Goal: Register for event/course

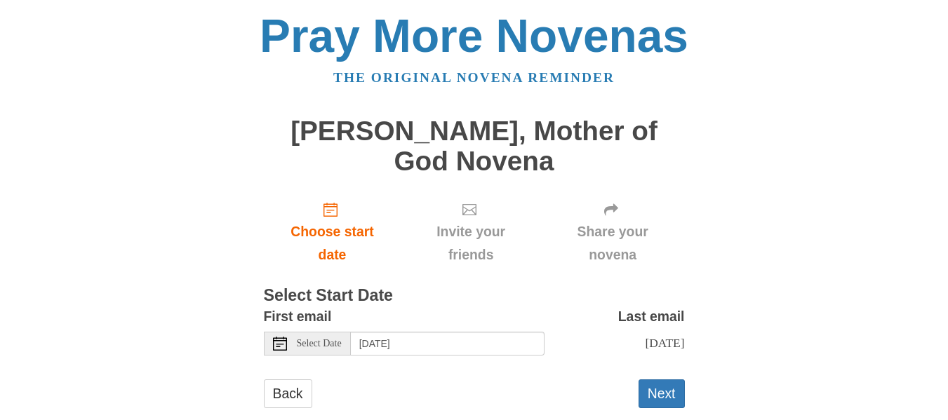
scroll to position [12, 0]
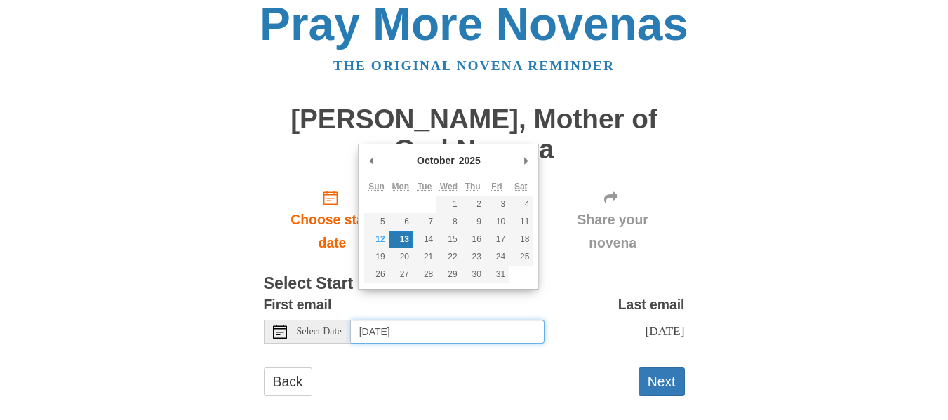
click at [434, 320] on input "[DATE]" at bounding box center [448, 332] width 194 height 24
type input "Sunday, October 12th"
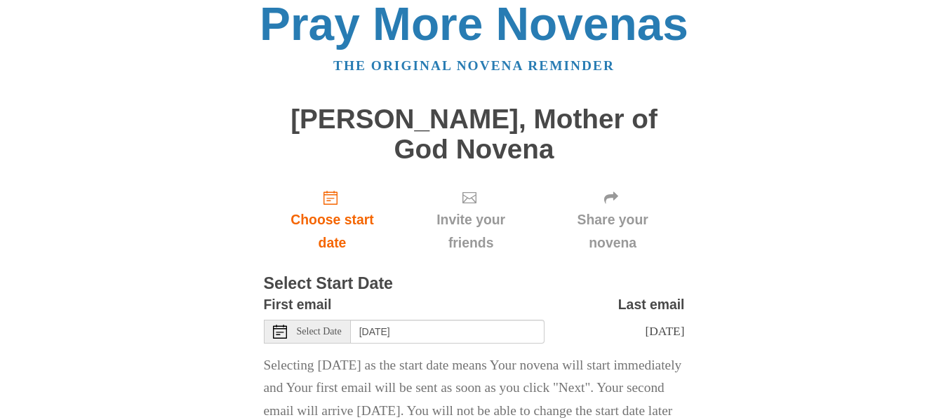
scroll to position [91, 0]
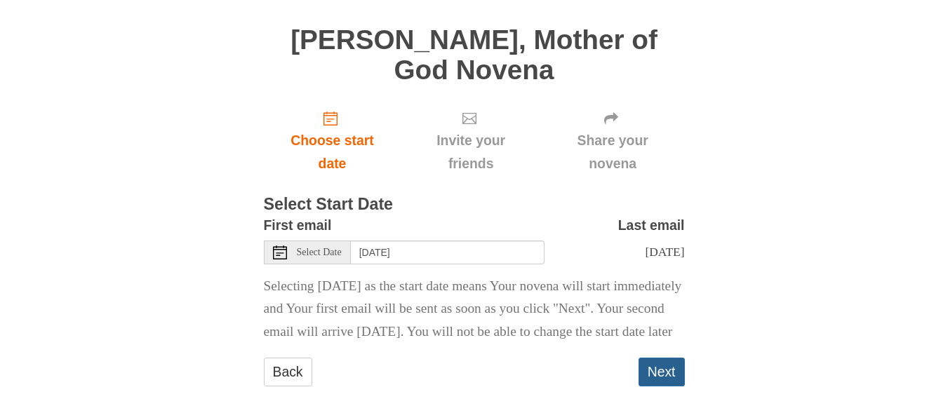
click at [660, 365] on button "Next" at bounding box center [661, 372] width 46 height 29
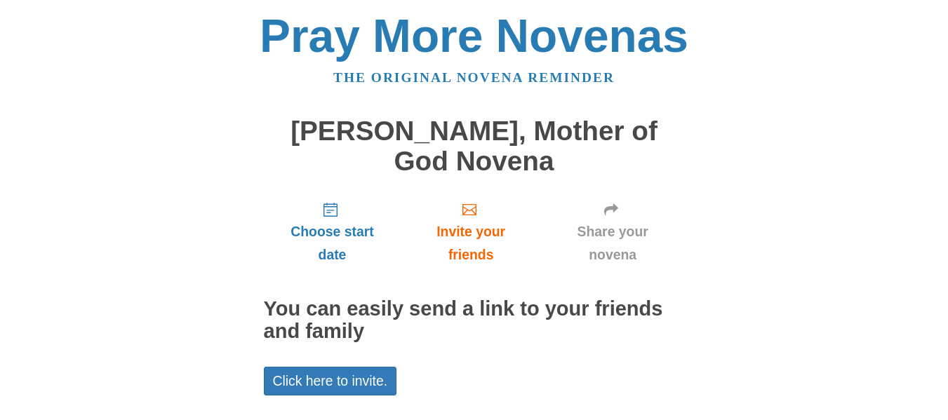
scroll to position [79, 0]
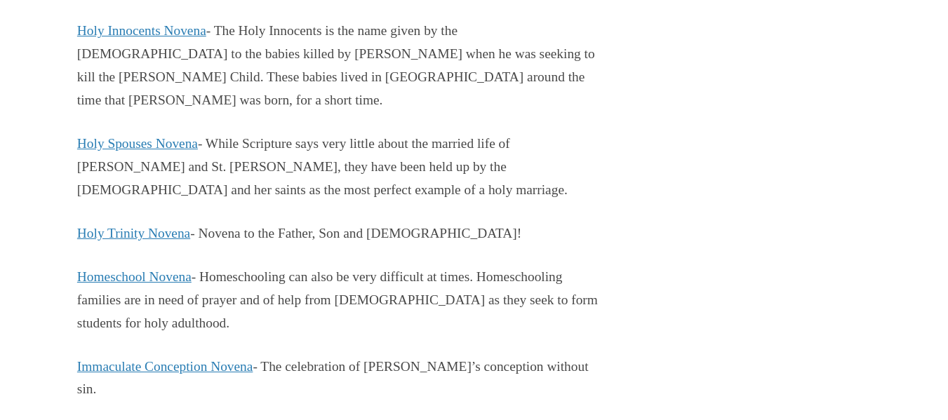
scroll to position [4540, 0]
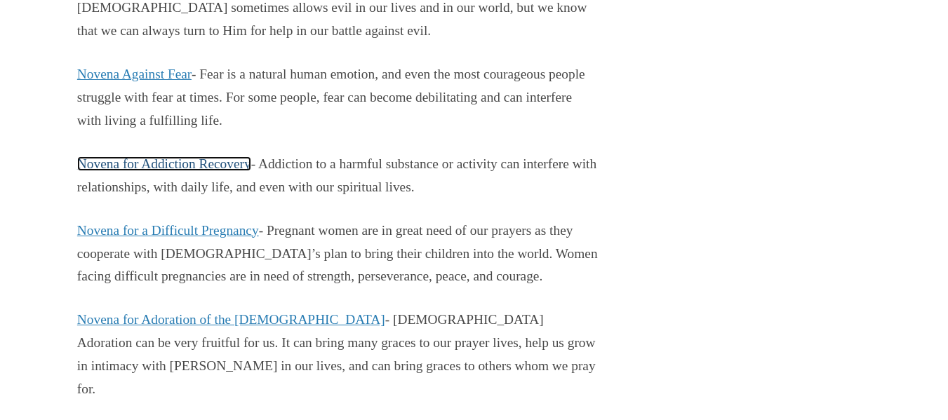
click at [208, 171] on link "Novena for Addiction Recovery" at bounding box center [164, 163] width 174 height 15
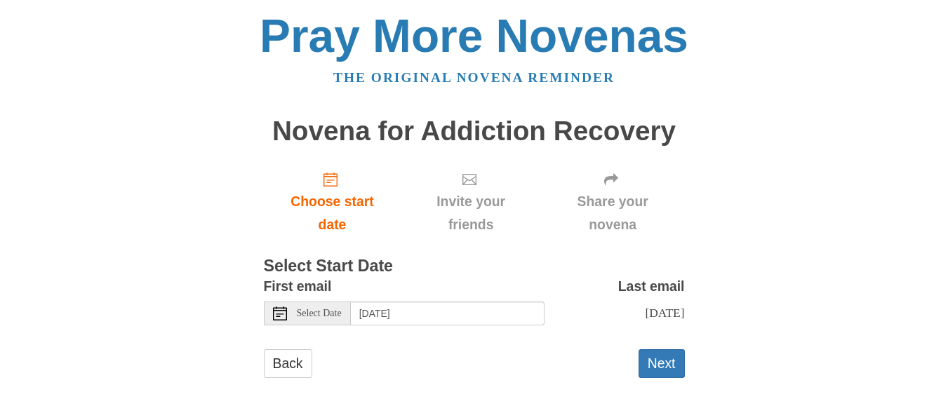
scroll to position [12, 0]
click at [422, 304] on input "Monday, October 13th" at bounding box center [448, 314] width 194 height 24
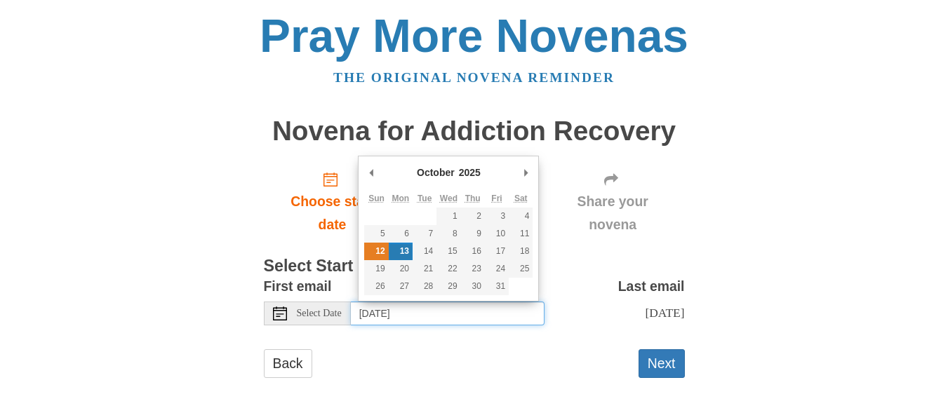
type input "Sunday, October 12th"
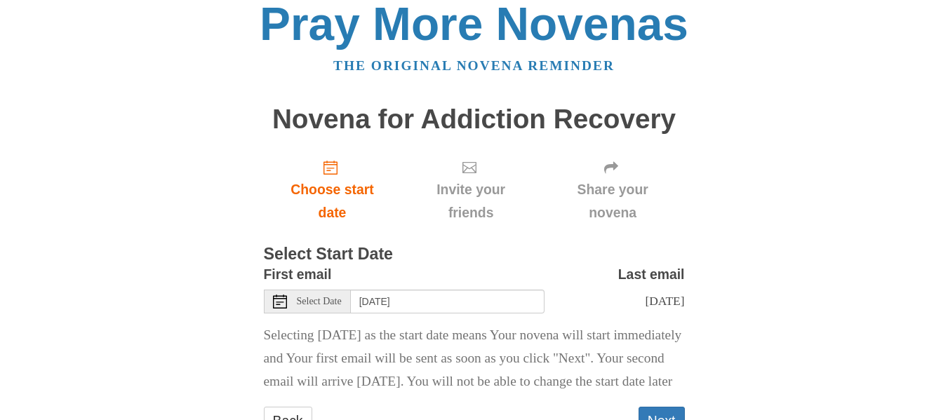
scroll to position [91, 0]
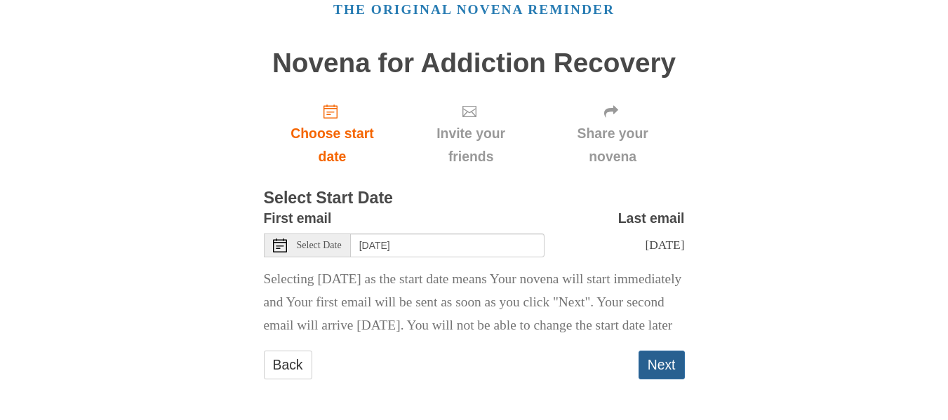
click at [660, 367] on button "Next" at bounding box center [661, 365] width 46 height 29
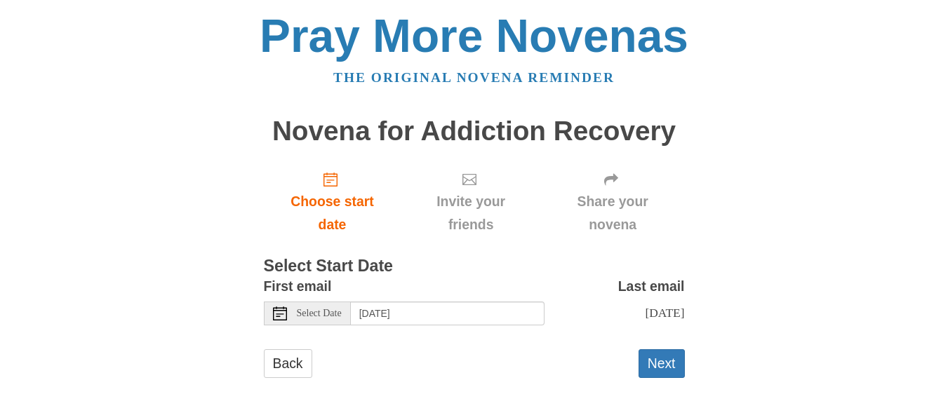
scroll to position [12, 0]
click at [421, 303] on input "Monday, October 13th" at bounding box center [448, 314] width 194 height 24
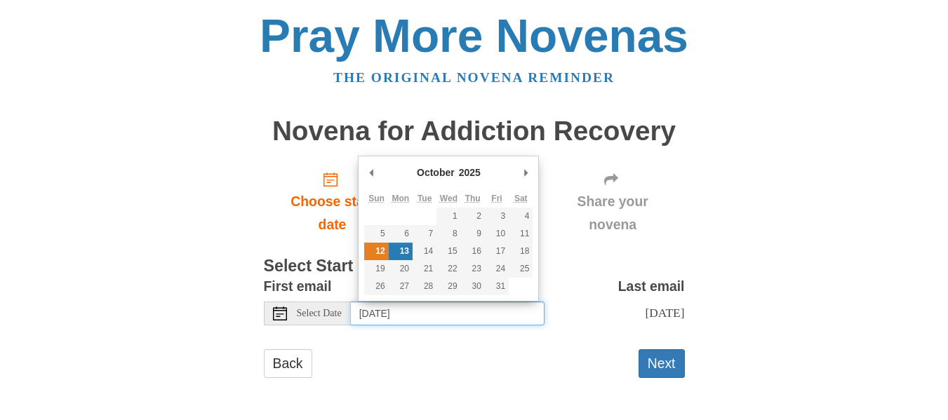
type input "Sunday, October 12th"
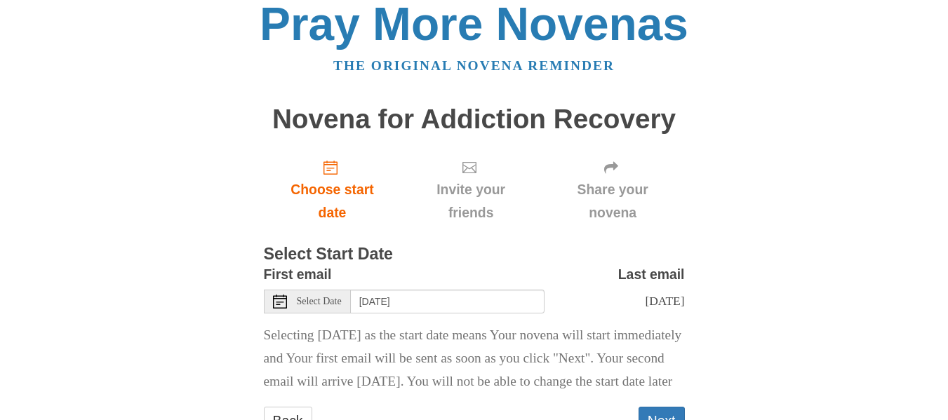
scroll to position [91, 0]
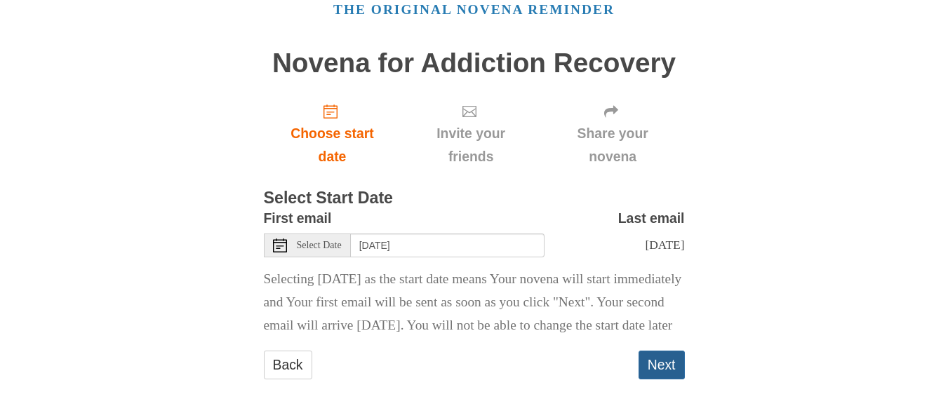
click at [664, 358] on button "Next" at bounding box center [661, 365] width 46 height 29
